Goal: Information Seeking & Learning: Compare options

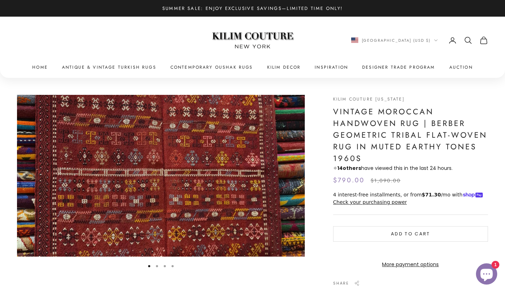
click at [467, 42] on icon "Secondary navigation" at bounding box center [467, 39] width 5 height 5
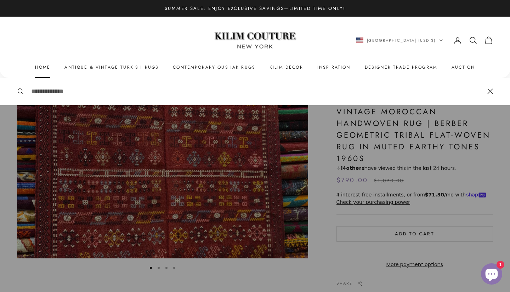
click at [42, 68] on link "Home" at bounding box center [43, 67] width 16 height 7
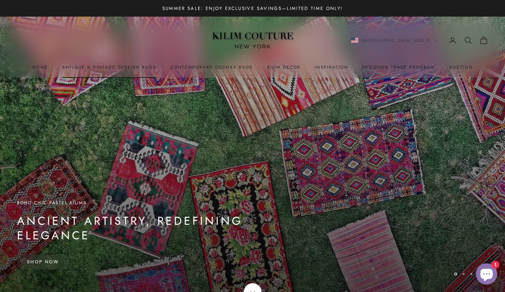
click at [97, 69] on link "Antique & Vintage Turkish Rugs" at bounding box center [109, 67] width 94 height 7
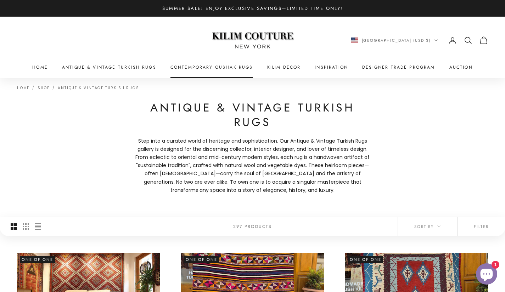
click at [228, 66] on link "Contemporary Oushak Rugs" at bounding box center [211, 67] width 83 height 7
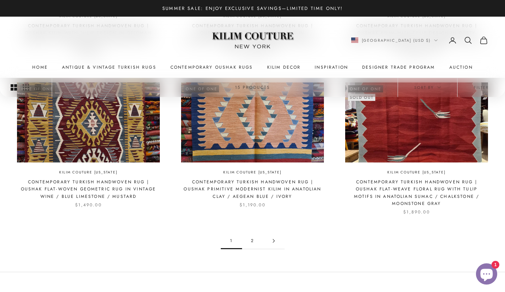
scroll to position [557, 0]
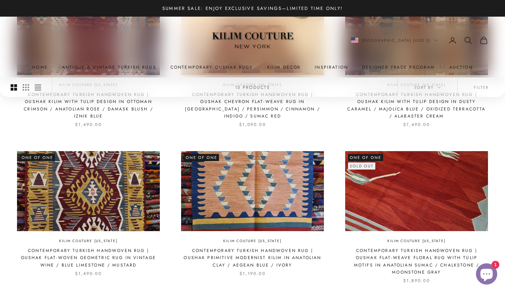
click at [435, 168] on img at bounding box center [416, 191] width 143 height 80
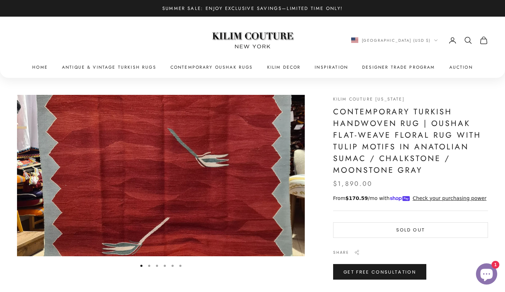
click at [215, 186] on img "Item 1 of 6" at bounding box center [161, 176] width 288 height 162
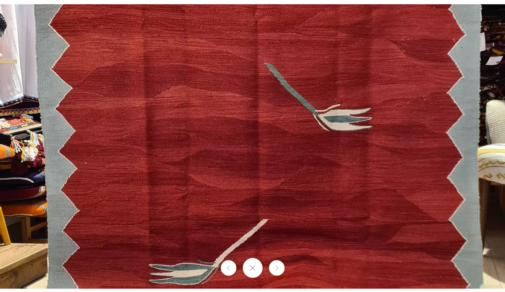
click at [490, 121] on img at bounding box center [252, 146] width 505 height 284
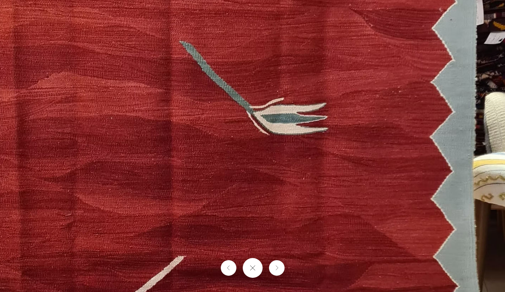
click at [266, 271] on img at bounding box center [163, 155] width 694 height 390
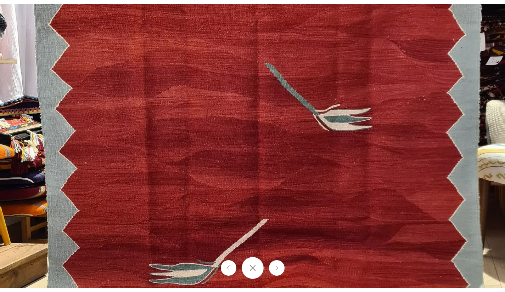
click at [253, 264] on button "Close gallery" at bounding box center [253, 268] width 22 height 22
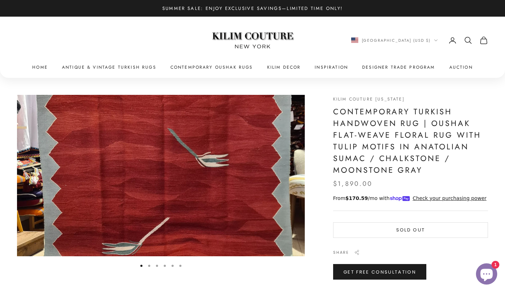
click at [150, 267] on button "Go to item 2" at bounding box center [149, 266] width 2 height 2
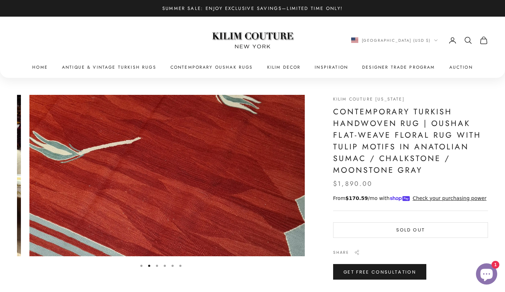
scroll to position [0, 296]
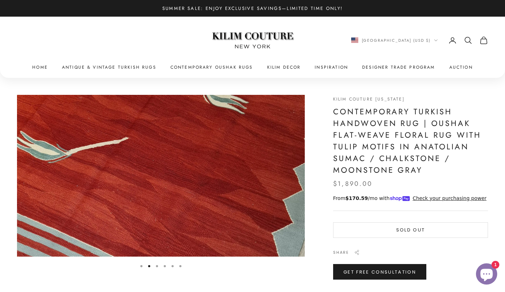
click at [150, 267] on button "Go to item 2" at bounding box center [149, 266] width 2 height 2
click at [158, 266] on button "Go to item 3" at bounding box center [157, 266] width 2 height 2
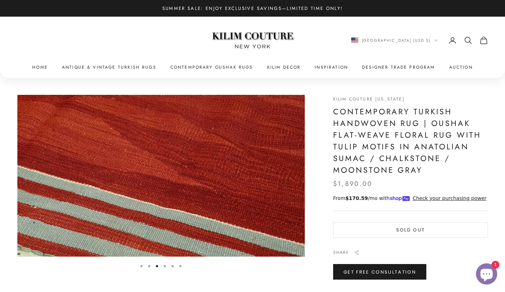
scroll to position [0, 592]
click at [179, 266] on button "Go to item 6" at bounding box center [180, 266] width 2 height 2
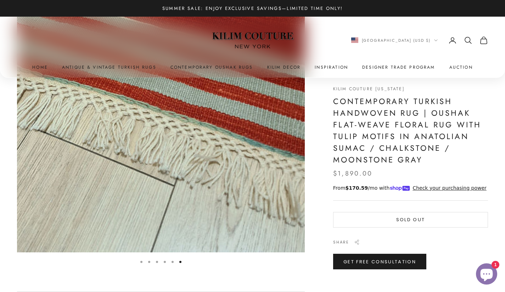
scroll to position [361, 0]
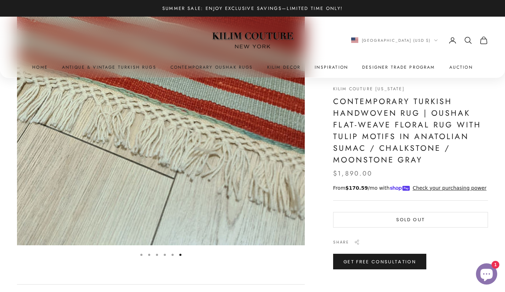
click at [172, 255] on button "Go to item 5" at bounding box center [172, 255] width 2 height 2
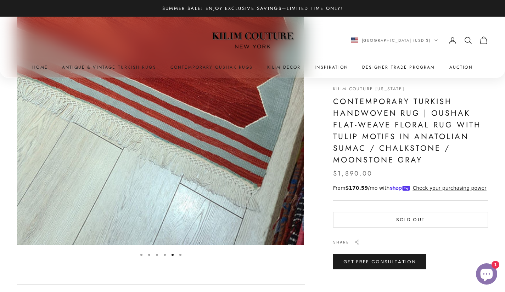
scroll to position [0, 1184]
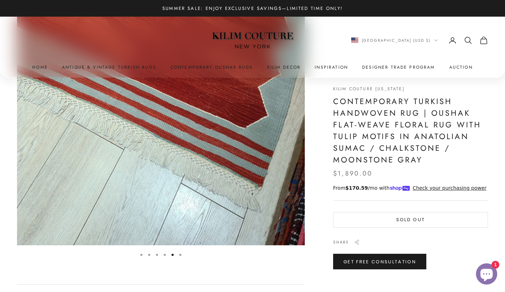
click at [166, 255] on button "Go to item 4" at bounding box center [165, 255] width 2 height 2
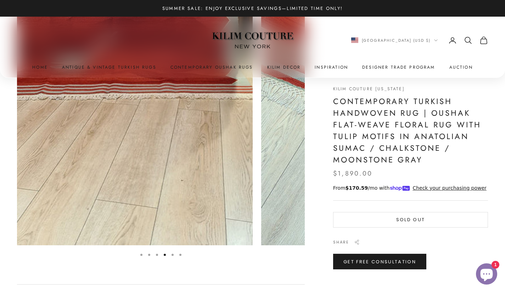
scroll to position [0, 888]
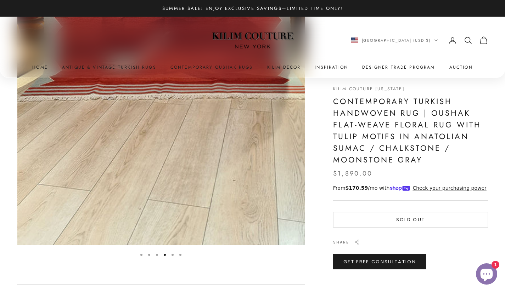
click at [157, 256] on button "Go to item 3" at bounding box center [157, 255] width 2 height 2
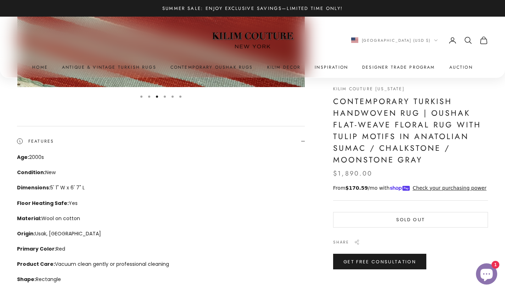
scroll to position [169, 0]
click at [142, 97] on button "Go to item 1" at bounding box center [141, 97] width 2 height 2
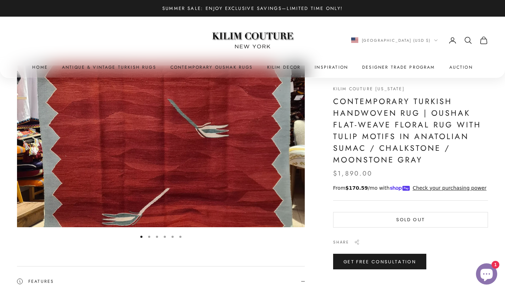
scroll to position [0, 0]
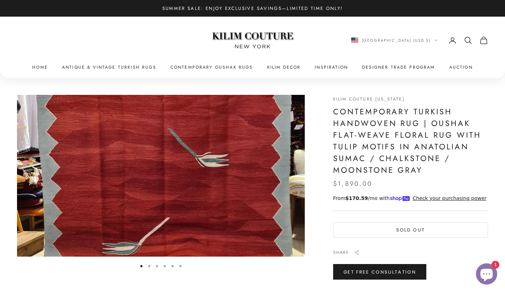
click at [269, 159] on img "Item 1 of 6" at bounding box center [161, 176] width 288 height 162
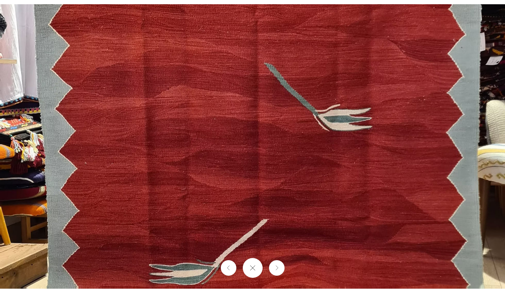
click at [269, 159] on img at bounding box center [252, 146] width 505 height 284
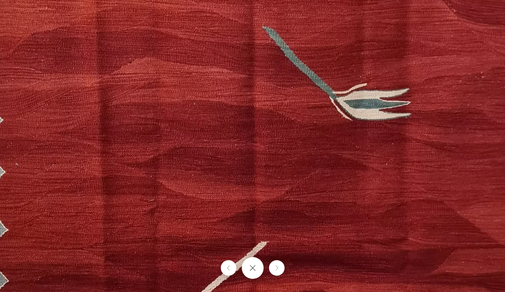
click at [253, 265] on button "Close gallery" at bounding box center [253, 268] width 22 height 22
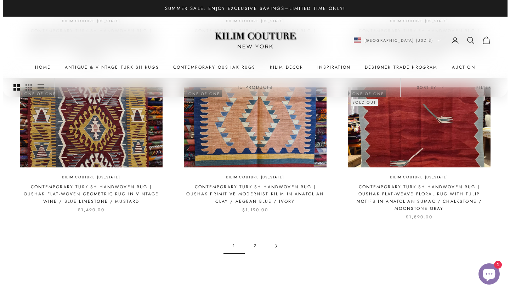
scroll to position [621, 0]
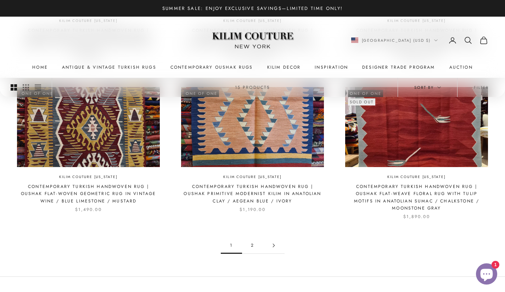
click at [433, 86] on span "Sort by" at bounding box center [427, 87] width 27 height 6
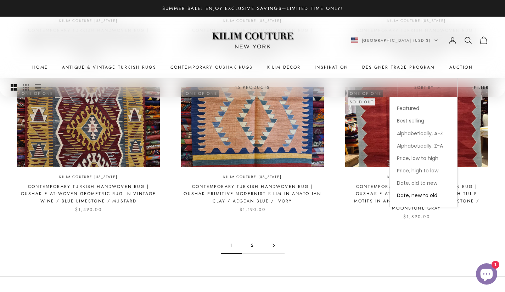
click at [474, 86] on button "Filter" at bounding box center [480, 87] width 47 height 19
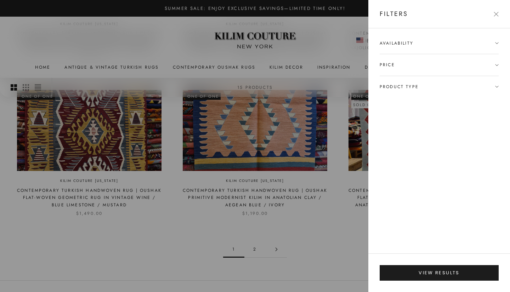
click at [497, 43] on icon at bounding box center [497, 43] width 4 height 4
click at [468, 146] on div "Availability In stock only Price $ to $ Product type Gallery, Runner & Oversize…" at bounding box center [439, 140] width 142 height 225
click at [500, 96] on div "Availability In stock only Price $ to $ Product type Gallery, Runner & Oversize…" at bounding box center [439, 140] width 142 height 225
click at [498, 102] on span "Product type" at bounding box center [439, 100] width 119 height 21
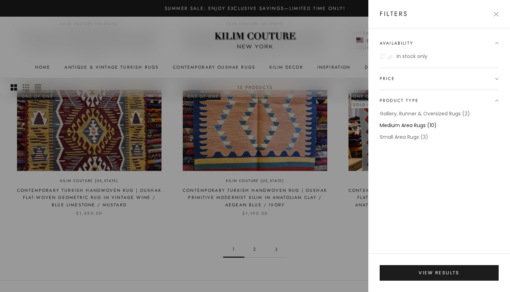
click at [424, 126] on label "Medium Area Rugs (10)" at bounding box center [408, 126] width 57 height 8
click at [451, 112] on label "Gallery, Runner & Oversized Rugs (2)" at bounding box center [425, 114] width 90 height 8
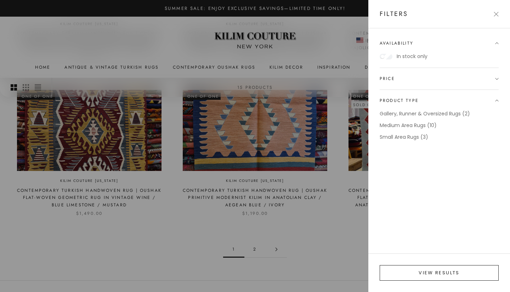
click at [450, 274] on button "View results" at bounding box center [439, 273] width 119 height 16
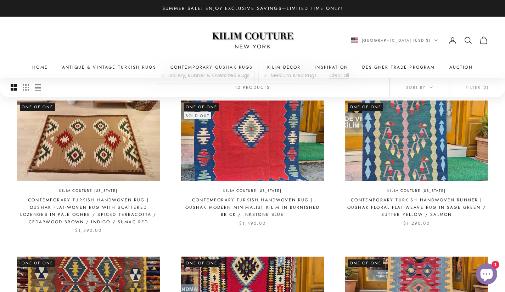
scroll to position [148, 0]
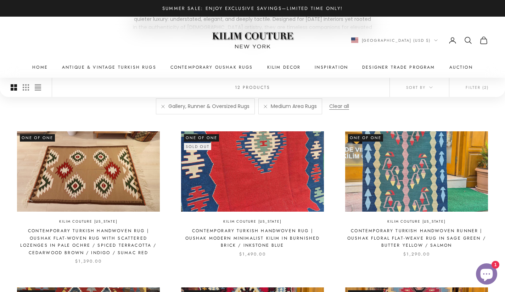
click at [285, 166] on img at bounding box center [252, 171] width 143 height 80
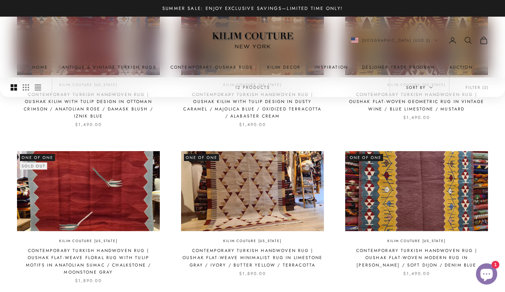
scroll to position [589, 0]
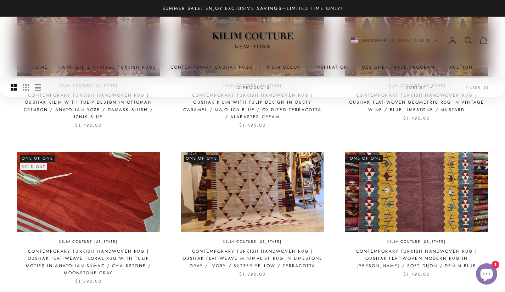
click at [119, 202] on img at bounding box center [88, 192] width 143 height 80
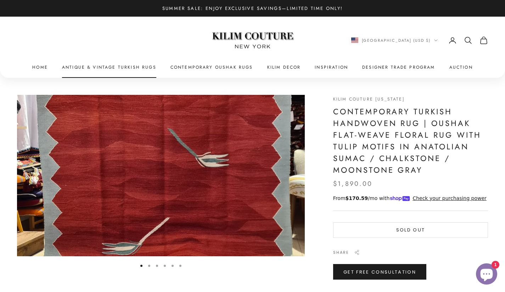
click at [119, 65] on link "Antique & Vintage Turkish Rugs" at bounding box center [109, 67] width 94 height 7
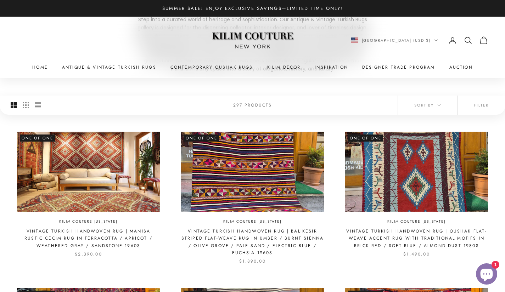
scroll to position [122, 0]
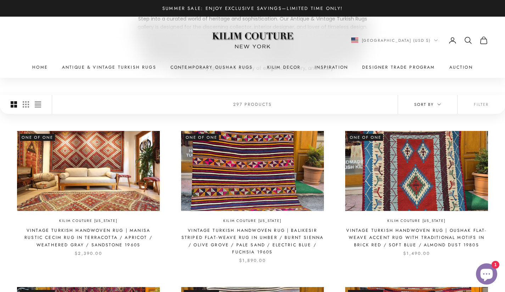
click at [438, 106] on span "Sort by" at bounding box center [427, 104] width 27 height 6
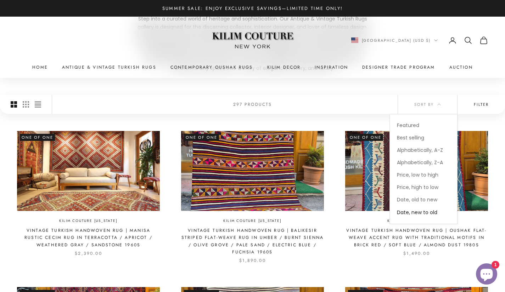
click at [480, 100] on button "Filter" at bounding box center [480, 104] width 47 height 19
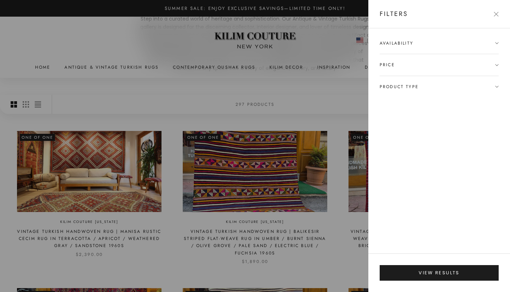
click at [460, 83] on span "Product type" at bounding box center [439, 86] width 119 height 21
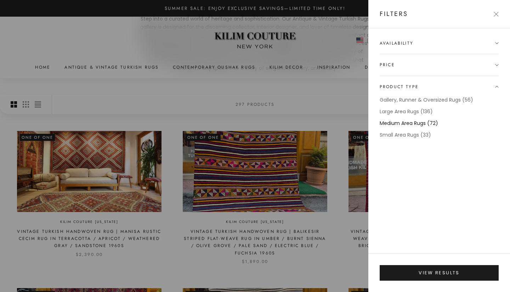
click at [434, 122] on label "Medium Area Rugs (72)" at bounding box center [409, 123] width 58 height 8
click at [427, 111] on label "Large Area Rugs (136)" at bounding box center [406, 112] width 53 height 8
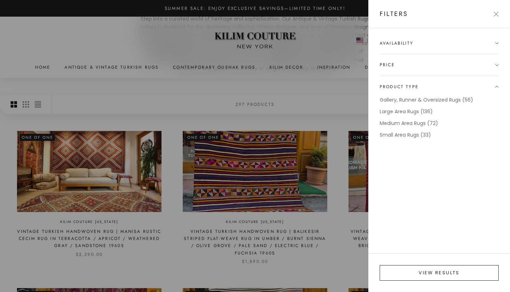
click at [459, 271] on button "View results" at bounding box center [439, 273] width 119 height 16
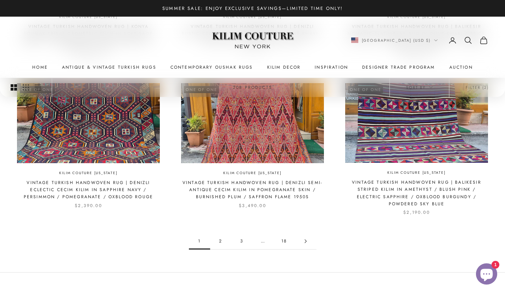
scroll to position [670, 0]
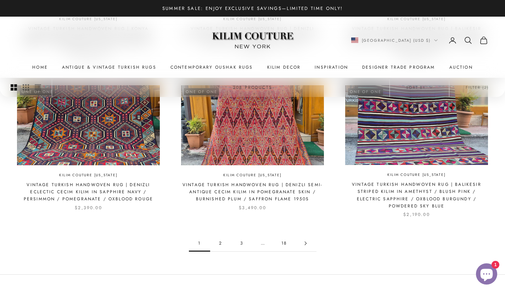
click at [284, 241] on link "18" at bounding box center [284, 244] width 21 height 16
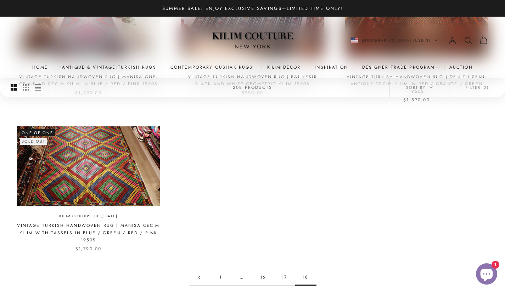
scroll to position [376, 0]
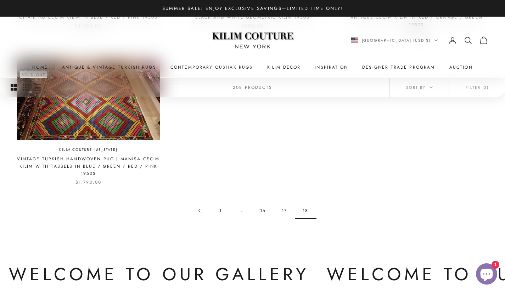
click at [284, 215] on link "17" at bounding box center [284, 211] width 21 height 16
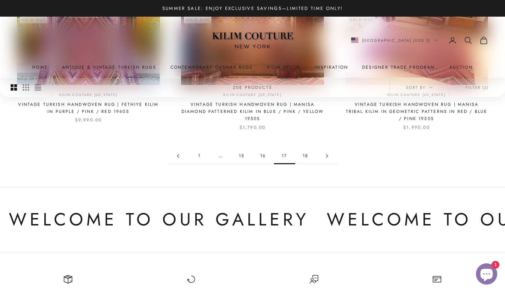
scroll to position [728, 0]
click at [263, 158] on link "16" at bounding box center [263, 156] width 21 height 16
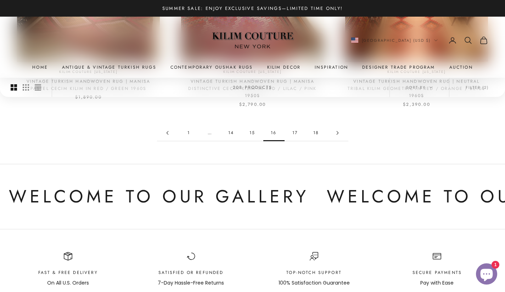
scroll to position [696, 0]
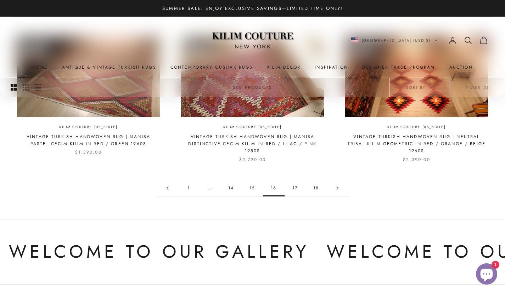
click at [251, 180] on link "15" at bounding box center [252, 188] width 21 height 16
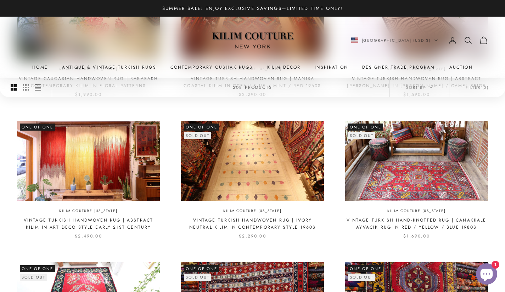
scroll to position [308, 0]
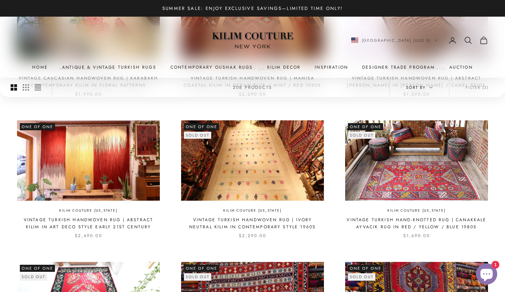
click at [419, 85] on span "Sort by" at bounding box center [419, 87] width 27 height 6
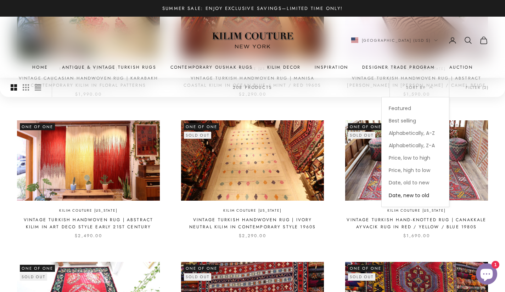
click at [341, 260] on product-list "One of One Sold out Kilim Couture [US_STATE] Vintage Caucasian Handwoven Rug | …" at bounding box center [252, 251] width 471 height 545
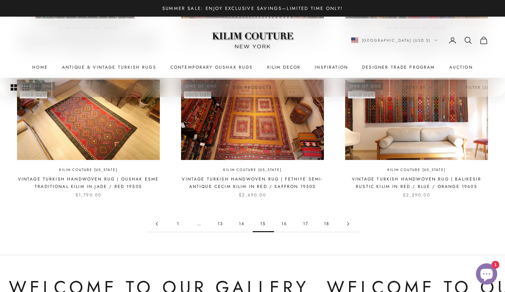
scroll to position [632, 0]
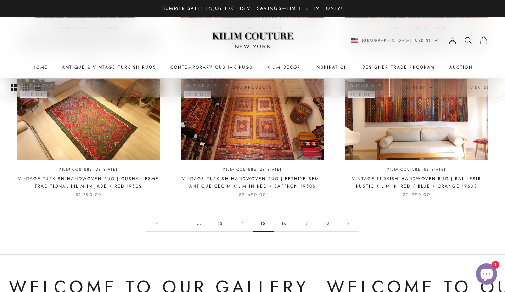
click at [238, 224] on link "14" at bounding box center [241, 224] width 21 height 16
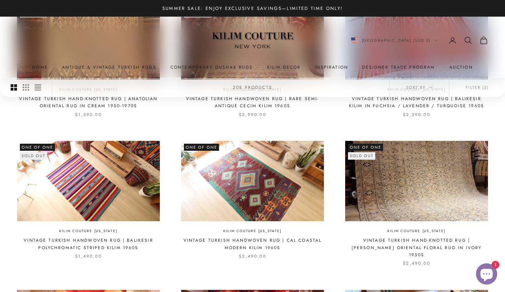
scroll to position [429, 0]
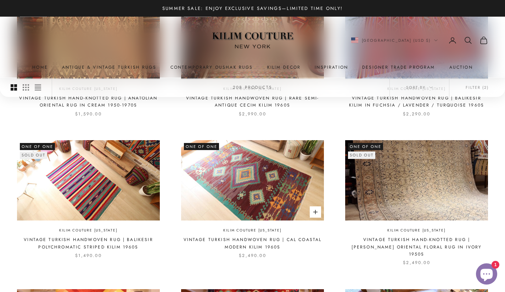
click at [256, 191] on img at bounding box center [252, 180] width 143 height 80
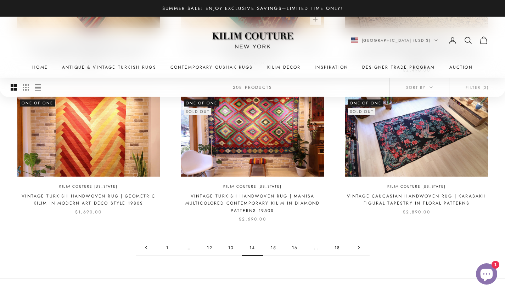
scroll to position [621, 0]
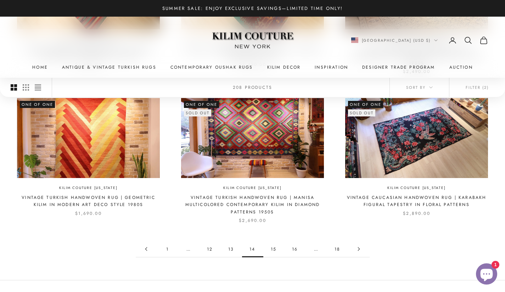
click at [229, 241] on link "13" at bounding box center [231, 249] width 21 height 16
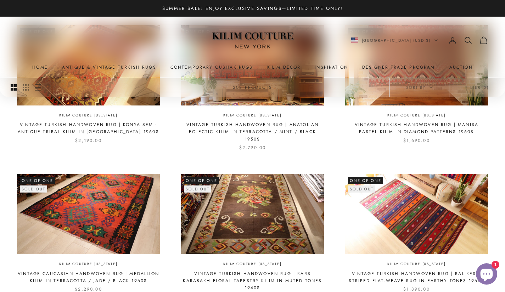
scroll to position [689, 0]
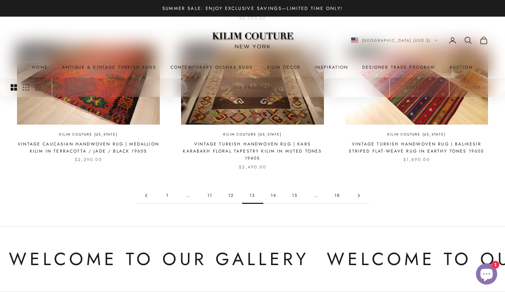
click at [231, 189] on link "12" at bounding box center [231, 196] width 21 height 16
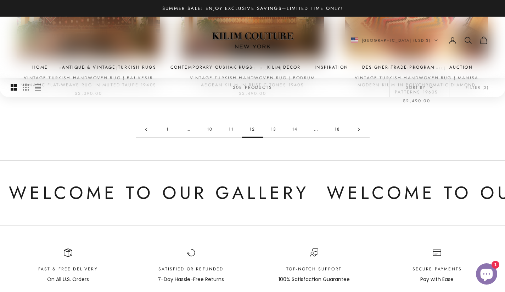
scroll to position [755, 0]
click at [231, 122] on link "11" at bounding box center [231, 130] width 21 height 16
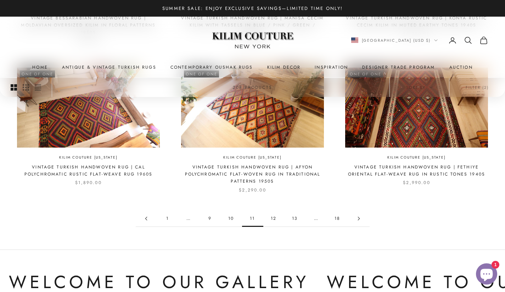
scroll to position [666, 0]
click at [224, 222] on link "10" at bounding box center [231, 218] width 21 height 16
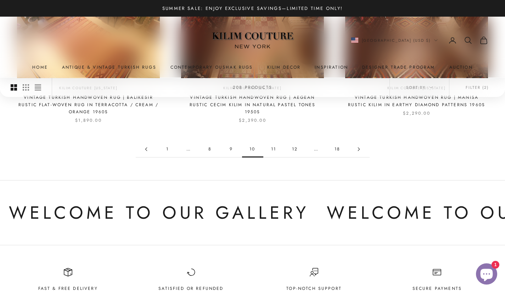
scroll to position [728, 0]
drag, startPoint x: 296, startPoint y: 189, endPoint x: 301, endPoint y: 169, distance: 20.2
click at [416, 231] on div "Welcome to Our Gallery Welcome to Our Gallery Welcome to Our Gallery Welcome to…" at bounding box center [252, 212] width 505 height 65
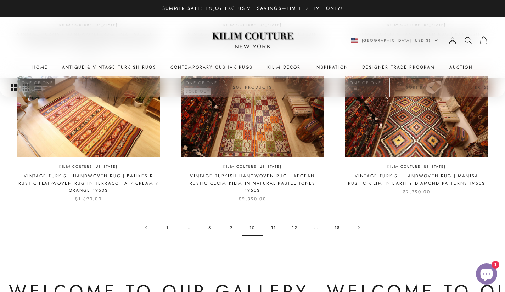
scroll to position [650, 0]
click at [228, 227] on link "9" at bounding box center [231, 228] width 21 height 16
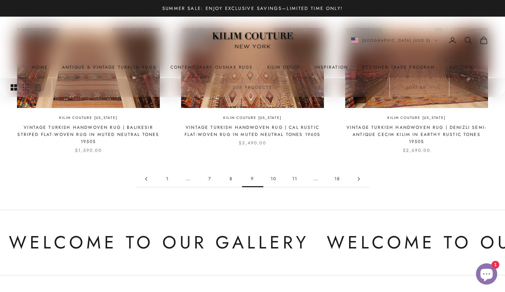
scroll to position [731, 0]
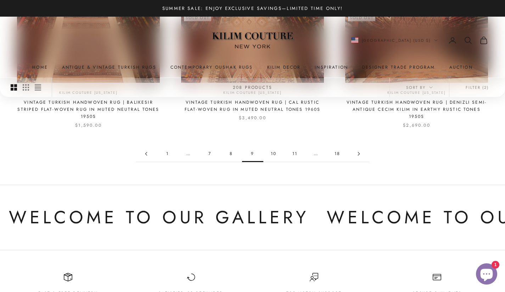
click at [230, 153] on link "8" at bounding box center [231, 154] width 21 height 16
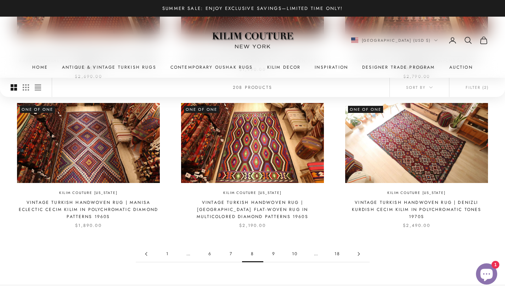
scroll to position [628, 0]
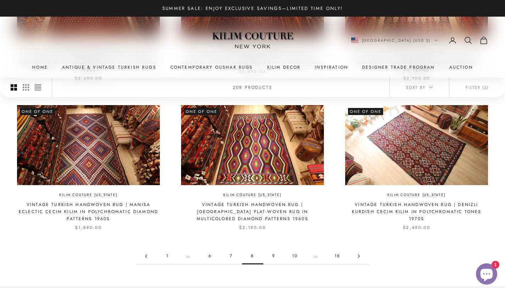
click at [235, 257] on link "7" at bounding box center [231, 256] width 21 height 16
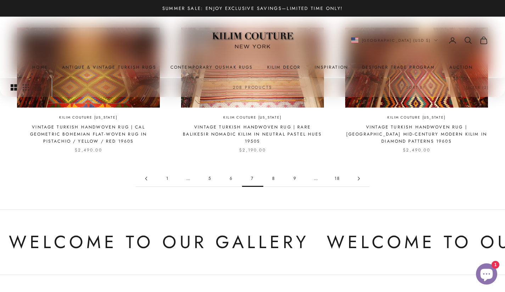
scroll to position [682, 0]
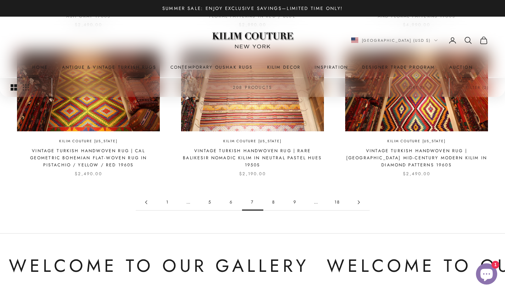
click at [230, 201] on link "6" at bounding box center [231, 203] width 21 height 16
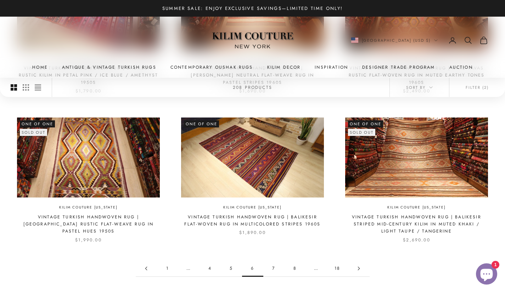
scroll to position [617, 0]
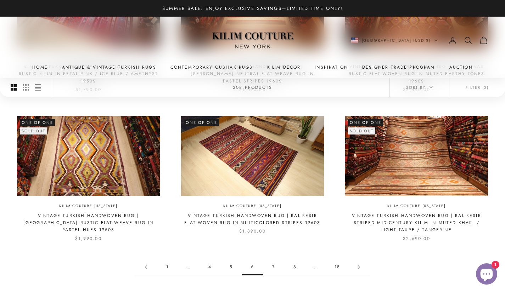
click at [231, 268] on link "5" at bounding box center [231, 267] width 21 height 16
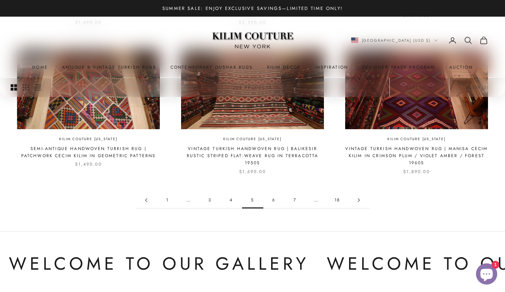
scroll to position [686, 0]
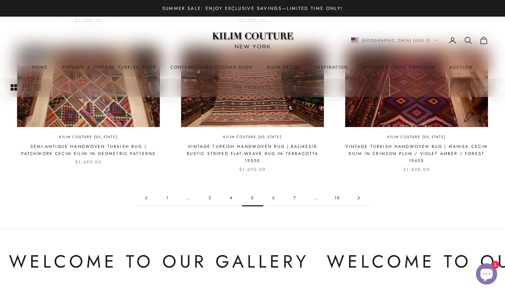
click at [226, 200] on link "4" at bounding box center [231, 198] width 21 height 16
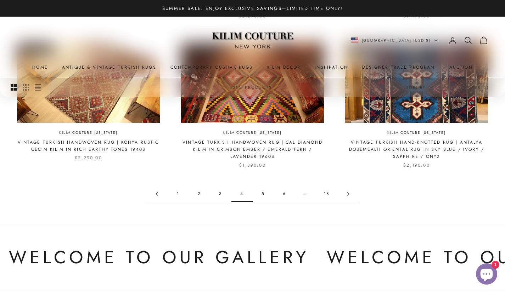
scroll to position [689, 0]
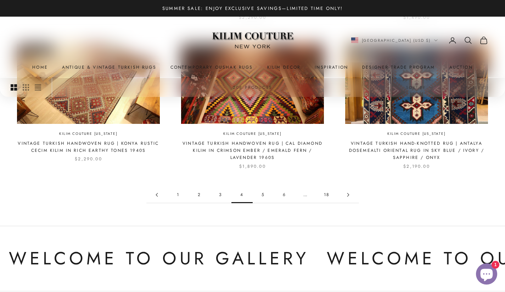
click at [218, 196] on link "3" at bounding box center [220, 195] width 21 height 16
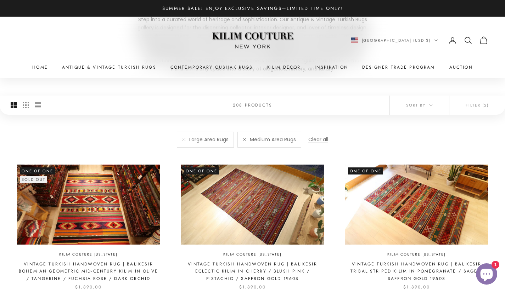
scroll to position [122, 0]
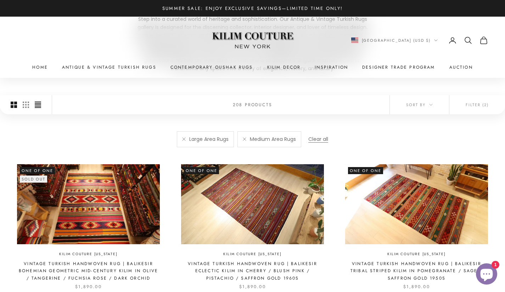
click at [38, 105] on icon "Switch to compact product images" at bounding box center [38, 105] width 6 height 6
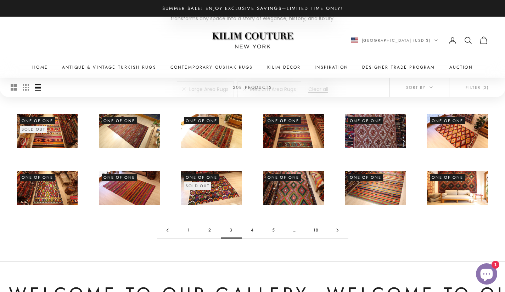
scroll to position [172, 0]
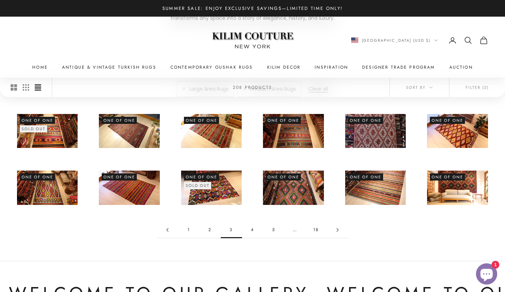
click at [207, 227] on link "2" at bounding box center [209, 230] width 21 height 16
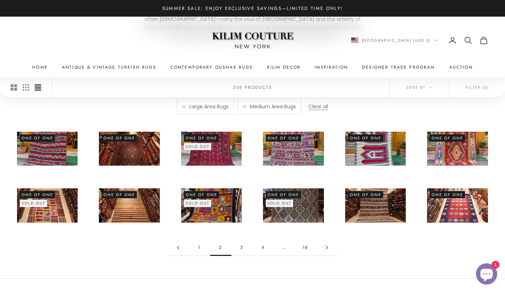
scroll to position [157, 0]
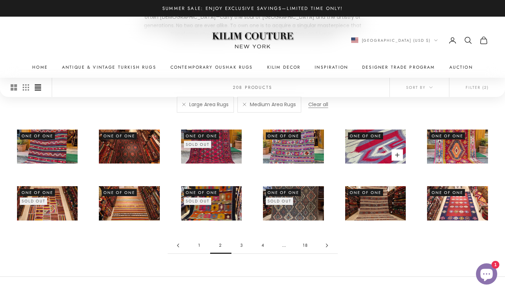
click at [376, 153] on img at bounding box center [375, 147] width 61 height 34
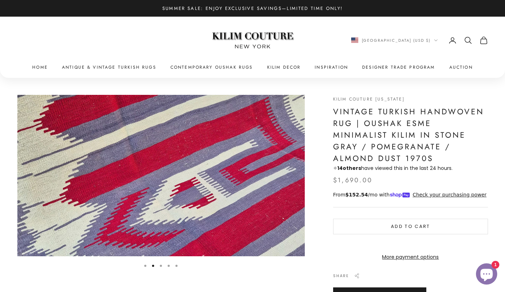
scroll to position [0, 296]
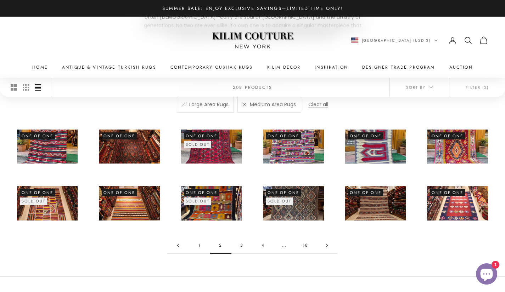
click at [198, 246] on link "1" at bounding box center [199, 246] width 21 height 16
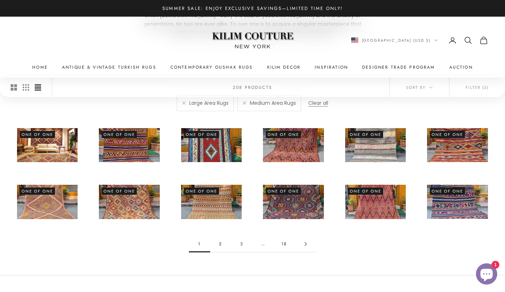
scroll to position [158, 0]
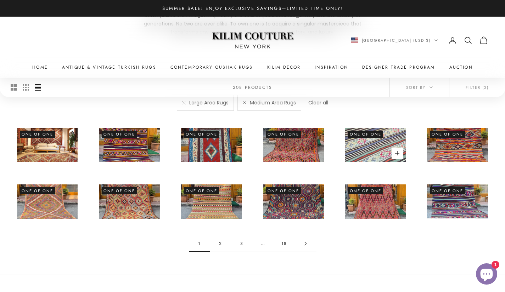
click at [374, 146] on img at bounding box center [375, 145] width 61 height 34
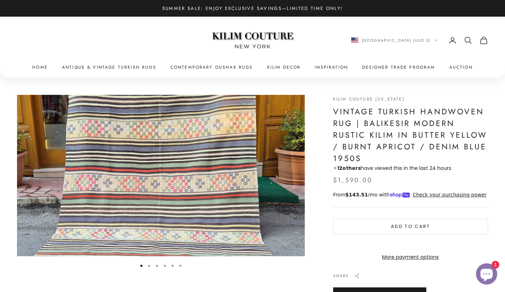
click at [24, 36] on x-header "Kilim Couture [US_STATE] Navigation menu Home Antique & Vintage Turkish Rugs Co…" at bounding box center [252, 47] width 505 height 61
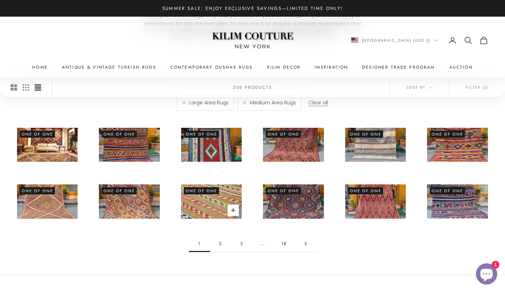
click at [227, 203] on img at bounding box center [211, 202] width 61 height 34
